Goal: Task Accomplishment & Management: Use online tool/utility

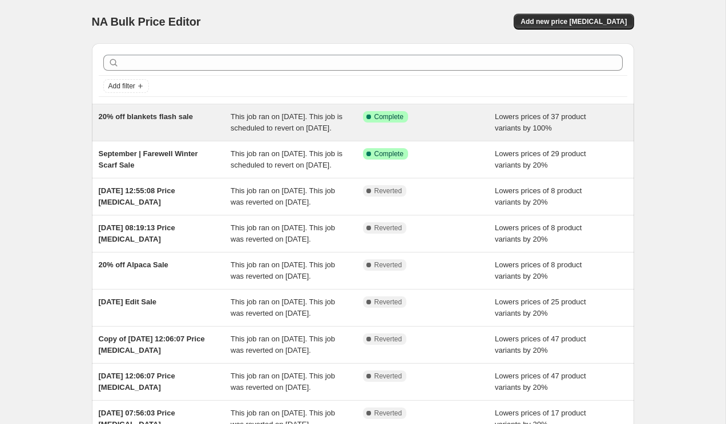
click at [374, 131] on div "Success Complete Complete" at bounding box center [429, 122] width 132 height 23
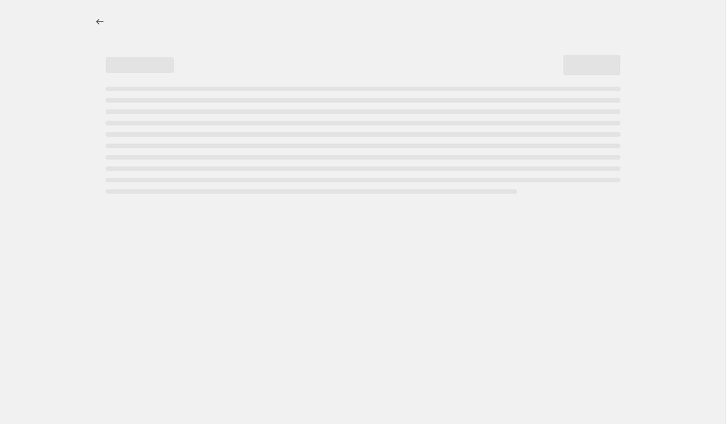
select select "percentage"
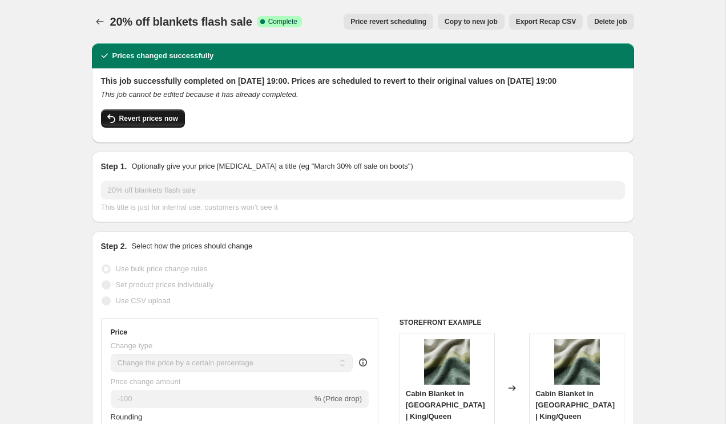
click at [114, 125] on icon "button" at bounding box center [111, 119] width 14 height 14
checkbox input "false"
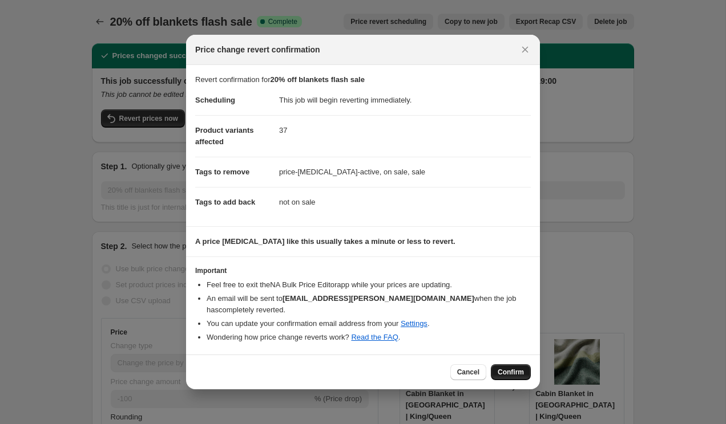
click at [520, 374] on span "Confirm" at bounding box center [510, 372] width 26 height 9
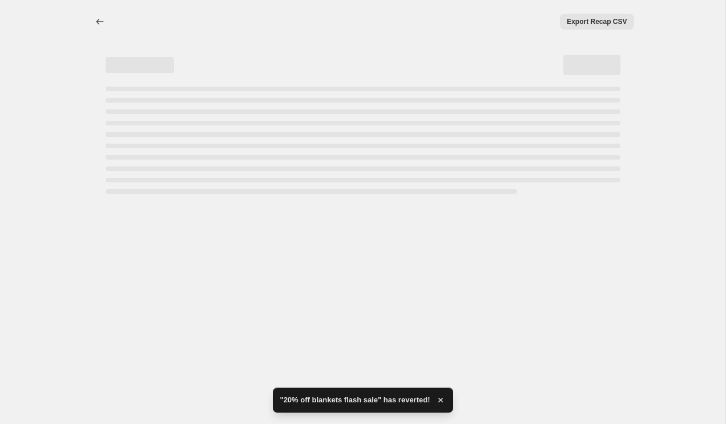
select select "percentage"
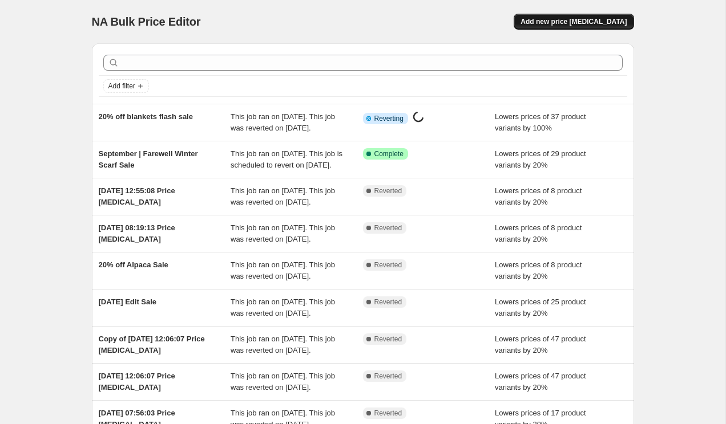
click at [584, 23] on span "Add new price [MEDICAL_DATA]" at bounding box center [573, 21] width 106 height 9
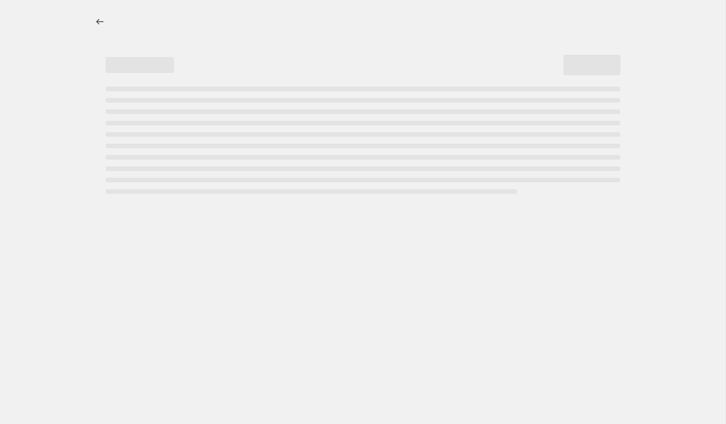
select select "percentage"
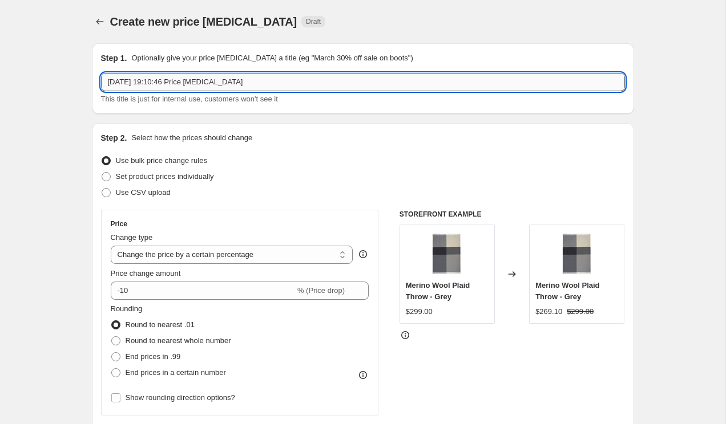
click at [278, 77] on input "29 Sept 2025, 19:10:46 Price change job" at bounding box center [363, 82] width 524 height 18
type input "September Flash Sale"
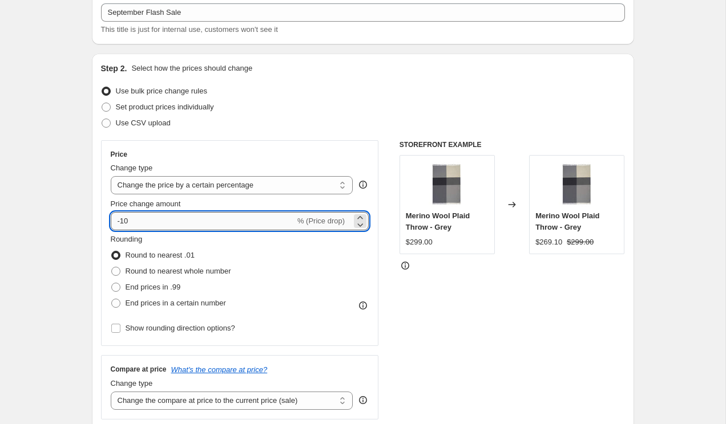
click at [133, 217] on input "-10" at bounding box center [203, 221] width 184 height 18
type input "-1"
type input "-20"
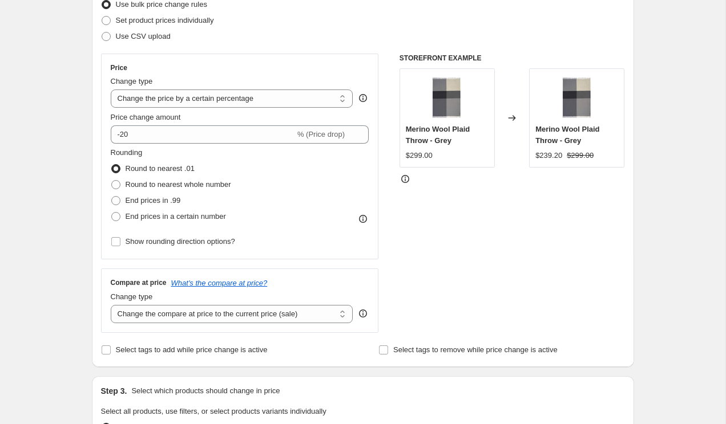
scroll to position [157, 0]
click at [115, 186] on span at bounding box center [115, 183] width 9 height 9
click at [112, 180] on input "Round to nearest whole number" at bounding box center [111, 179] width 1 height 1
radio input "true"
click at [62, 321] on div "Create new price change job. This page is ready Create new price change job Dra…" at bounding box center [362, 413] width 725 height 1140
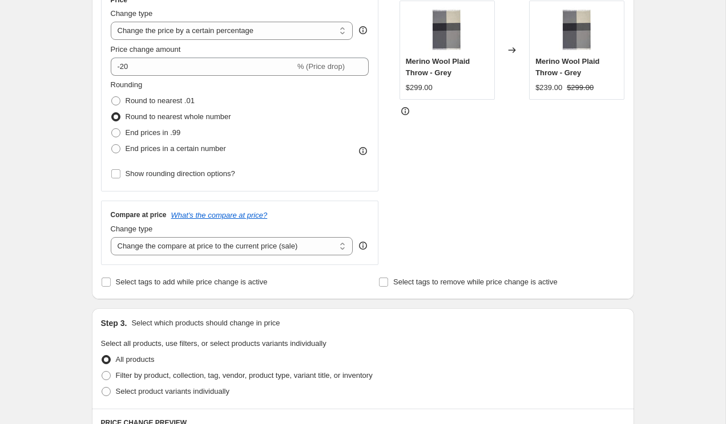
scroll to position [225, 0]
click at [133, 280] on span "Select tags to add while price change is active" at bounding box center [192, 281] width 152 height 9
click at [111, 280] on input "Select tags to add while price change is active" at bounding box center [106, 281] width 9 height 9
checkbox input "true"
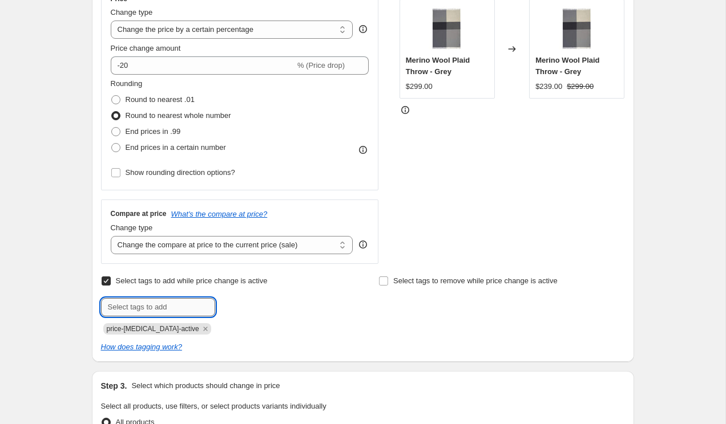
click at [173, 310] on input "text" at bounding box center [158, 307] width 114 height 18
type input "sale"
click at [245, 310] on span "Add sale" at bounding box center [239, 306] width 29 height 9
click at [383, 283] on input "Select tags to remove while price change is active" at bounding box center [383, 281] width 9 height 9
checkbox input "true"
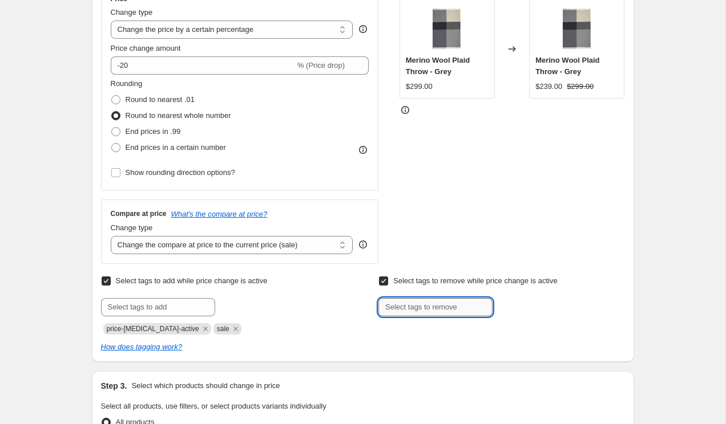
click at [402, 308] on input "text" at bounding box center [435, 307] width 114 height 18
type input "not-on-sale"
click at [530, 291] on div "Select tags to remove while price change is active Submit not-on-sale Add not-o…" at bounding box center [501, 294] width 246 height 43
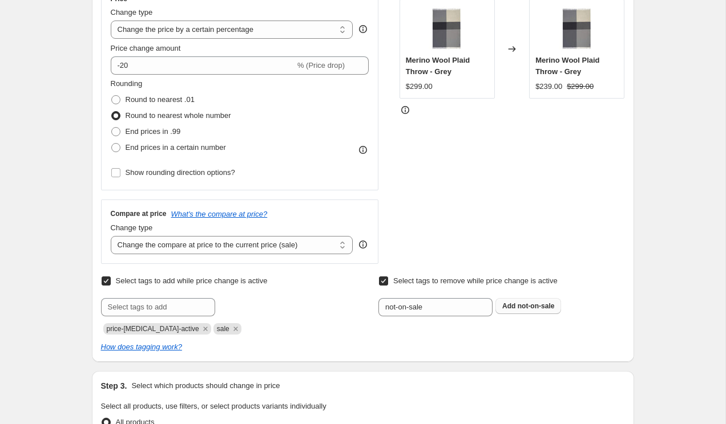
click at [530, 303] on span "not-on-sale" at bounding box center [535, 306] width 37 height 8
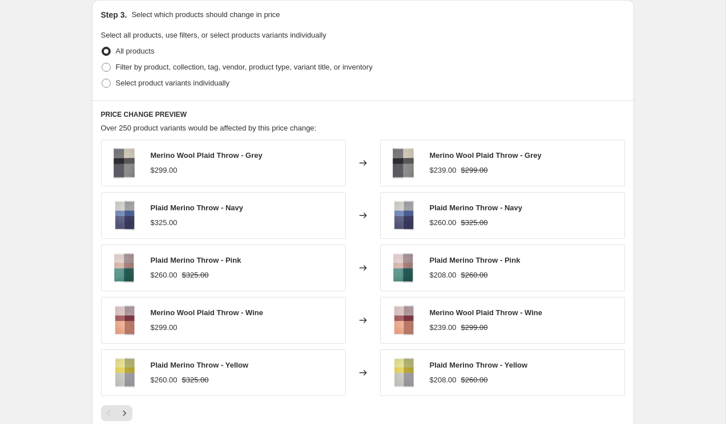
scroll to position [599, 0]
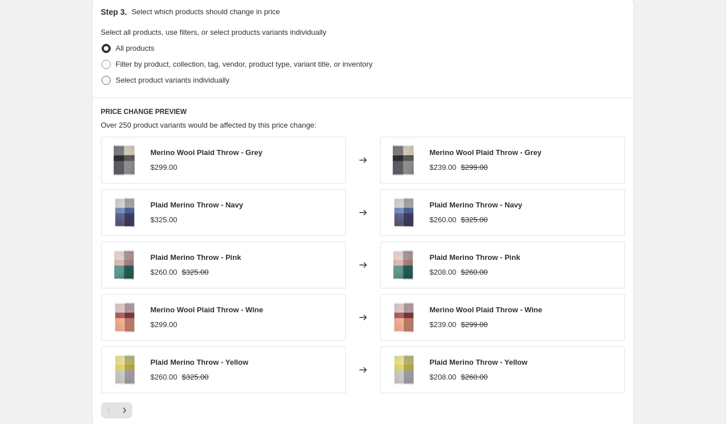
click at [117, 82] on span "Select product variants individually" at bounding box center [173, 80] width 114 height 9
click at [102, 76] on input "Select product variants individually" at bounding box center [102, 76] width 1 height 1
radio input "true"
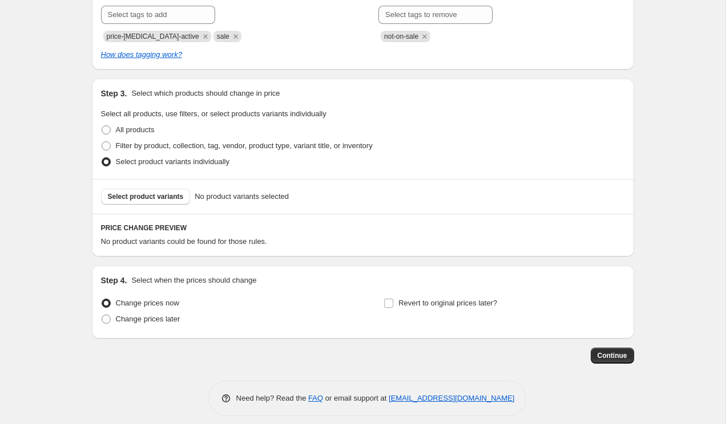
scroll to position [526, 0]
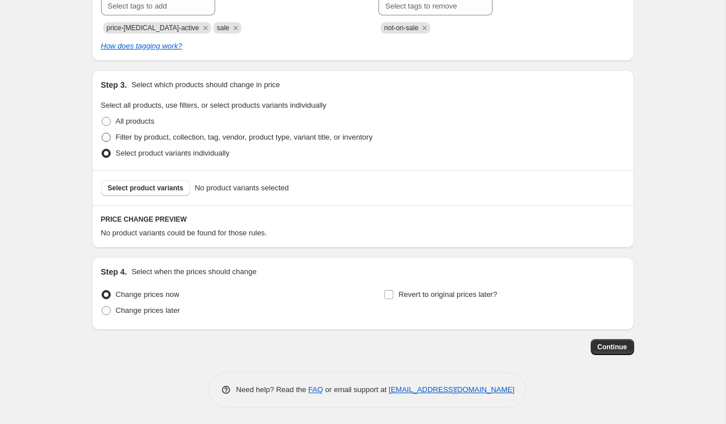
click at [144, 136] on span "Filter by product, collection, tag, vendor, product type, variant title, or inv…" at bounding box center [244, 137] width 257 height 9
click at [102, 133] on input "Filter by product, collection, tag, vendor, product type, variant title, or inv…" at bounding box center [102, 133] width 1 height 1
radio input "true"
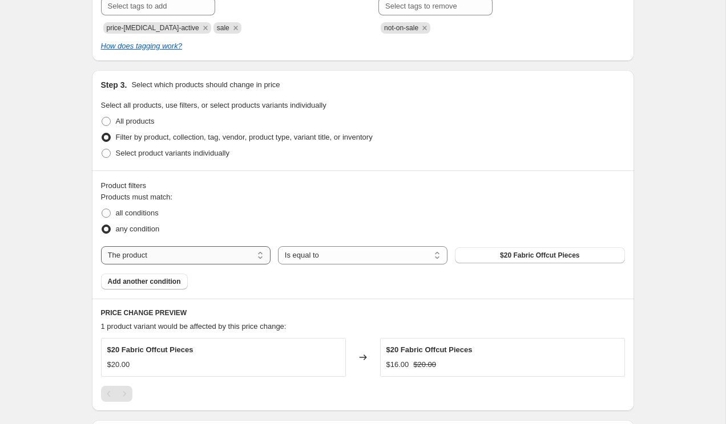
click at [251, 252] on select "The product The product's collection The product's tag The product's vendor The…" at bounding box center [185, 255] width 169 height 18
select select "collection"
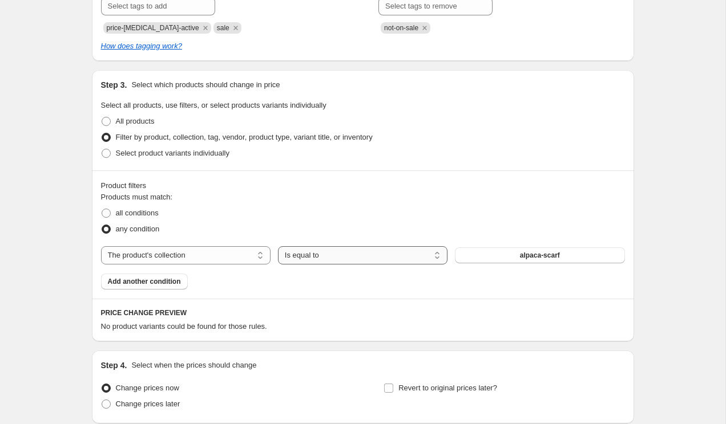
click at [367, 261] on select "Is equal to Is not equal to" at bounding box center [362, 255] width 169 height 18
click at [500, 250] on button "alpaca-scarf" at bounding box center [539, 256] width 169 height 16
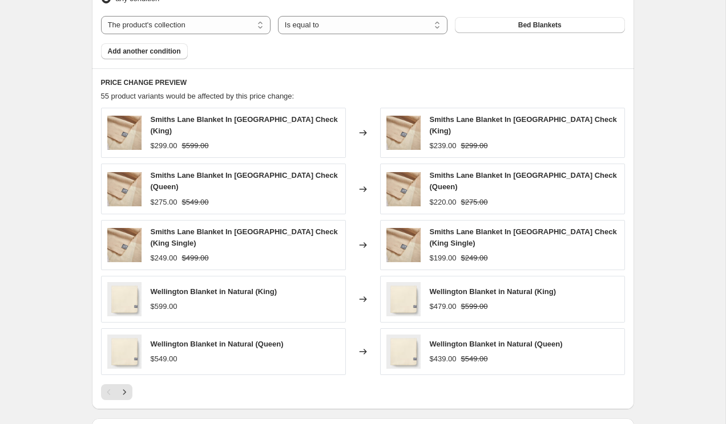
scroll to position [760, 0]
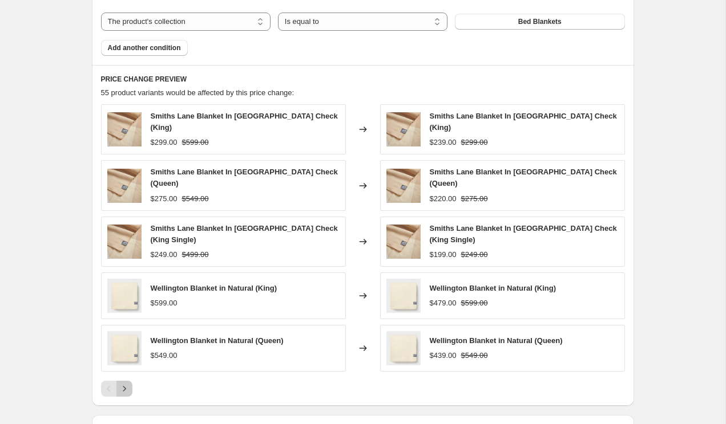
click at [123, 383] on icon "Next" at bounding box center [124, 388] width 11 height 11
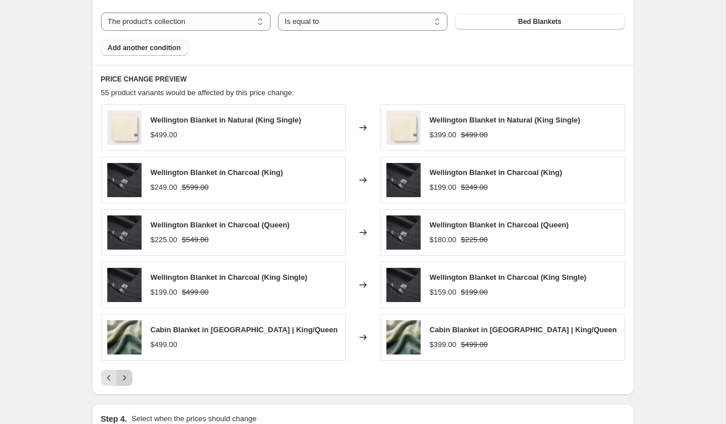
click at [125, 379] on icon "Next" at bounding box center [124, 377] width 11 height 11
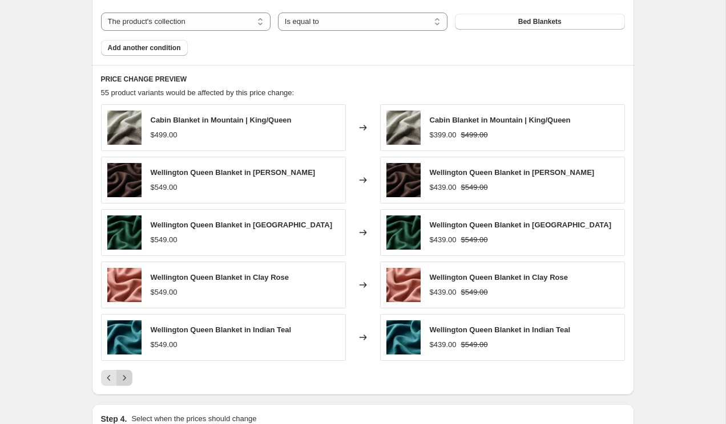
click at [125, 379] on icon "Next" at bounding box center [124, 377] width 11 height 11
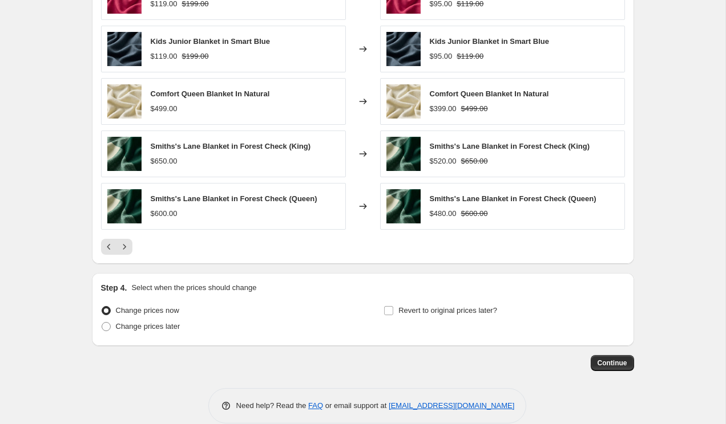
scroll to position [908, 0]
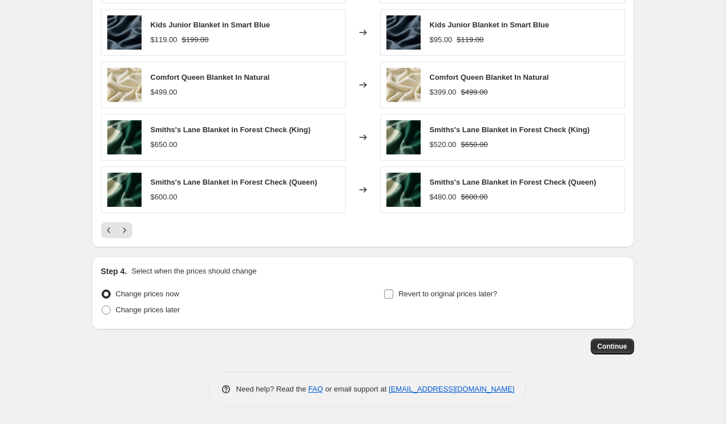
click at [412, 298] on span "Revert to original prices later?" at bounding box center [447, 294] width 99 height 11
click at [393, 298] on input "Revert to original prices later?" at bounding box center [388, 294] width 9 height 9
checkbox input "true"
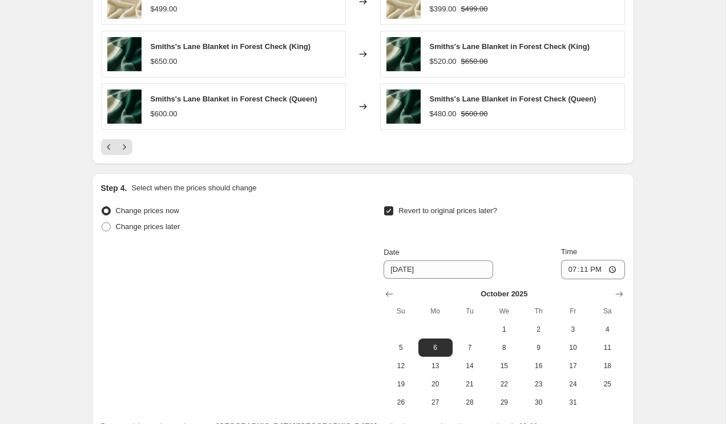
scroll to position [999, 0]
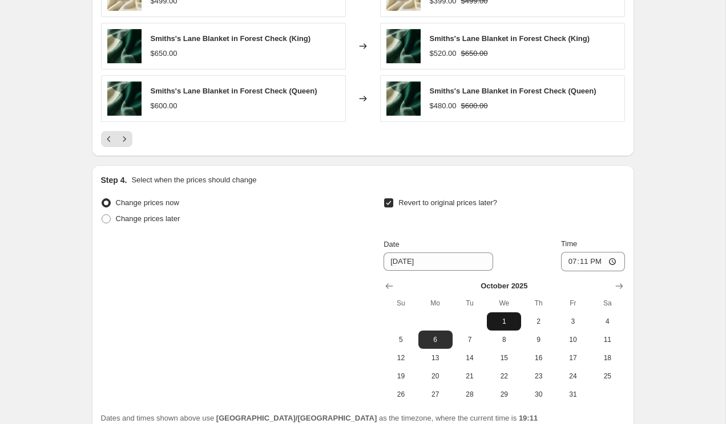
click at [500, 323] on span "1" at bounding box center [503, 321] width 25 height 9
type input "[DATE]"
click at [584, 262] on input "19:11" at bounding box center [593, 261] width 64 height 19
type input "19:00"
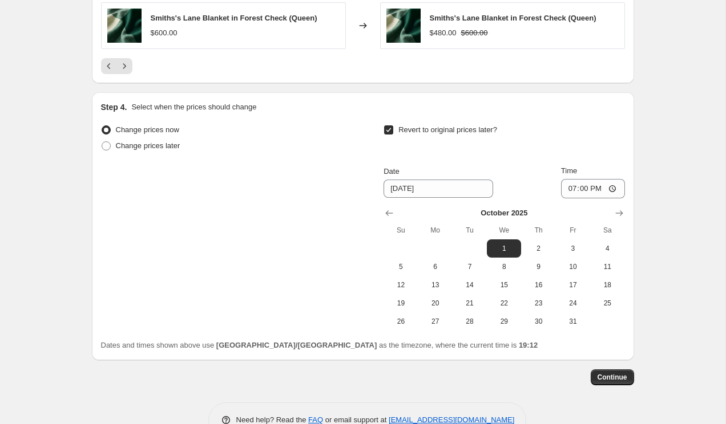
scroll to position [1103, 0]
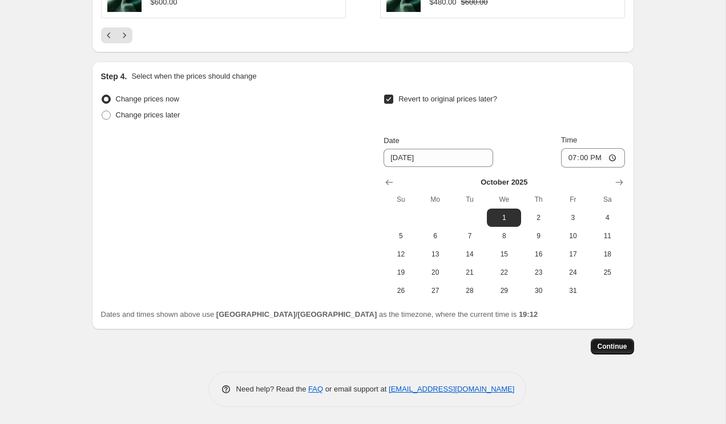
click at [609, 345] on span "Continue" at bounding box center [612, 346] width 30 height 9
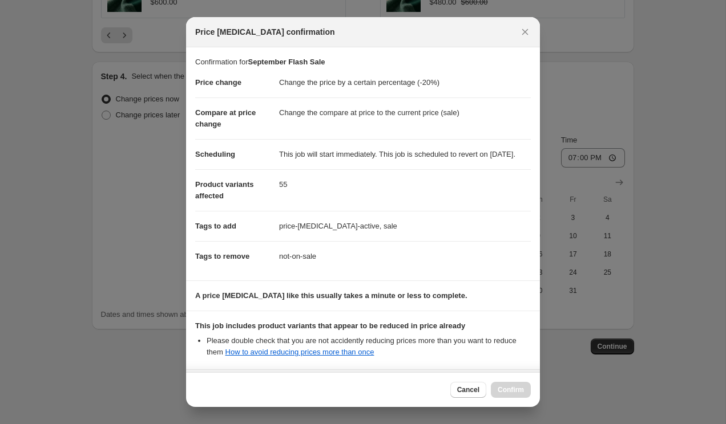
scroll to position [128, 0]
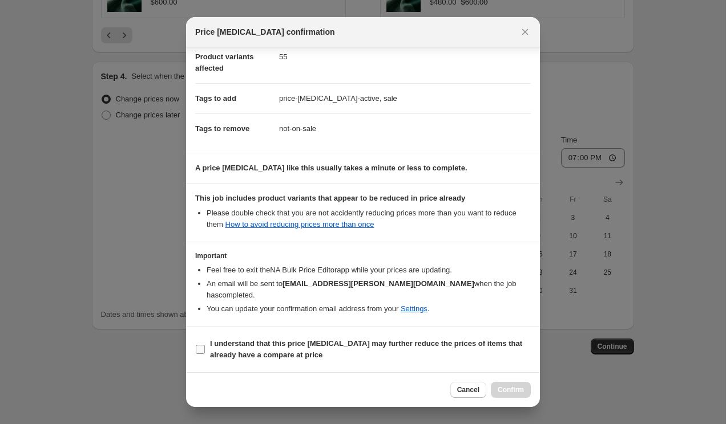
click at [202, 348] on input "I understand that this price change job may further reduce the prices of items …" at bounding box center [200, 349] width 9 height 9
checkbox input "true"
click at [509, 391] on span "Confirm" at bounding box center [510, 390] width 26 height 9
